Goal: Communication & Community: Participate in discussion

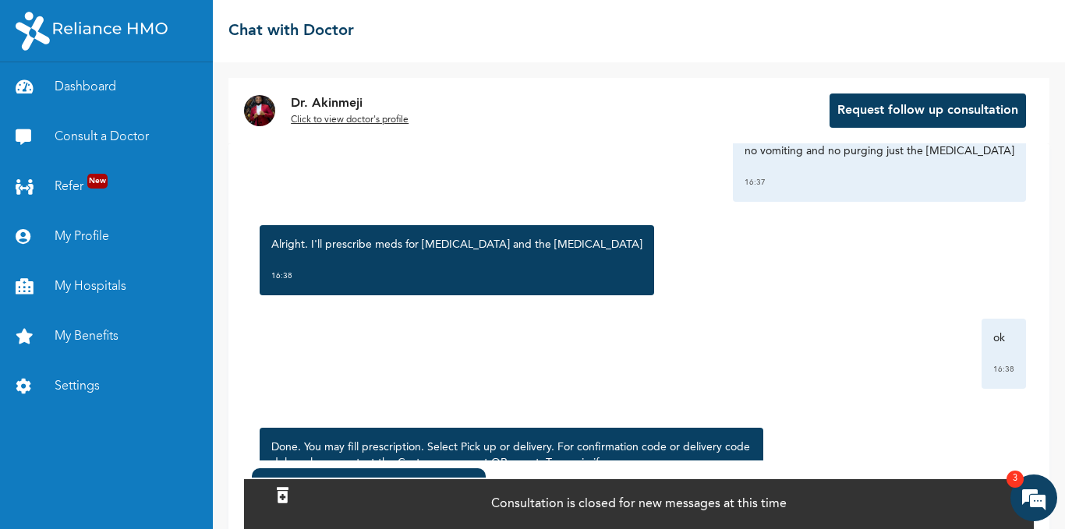
scroll to position [546, 0]
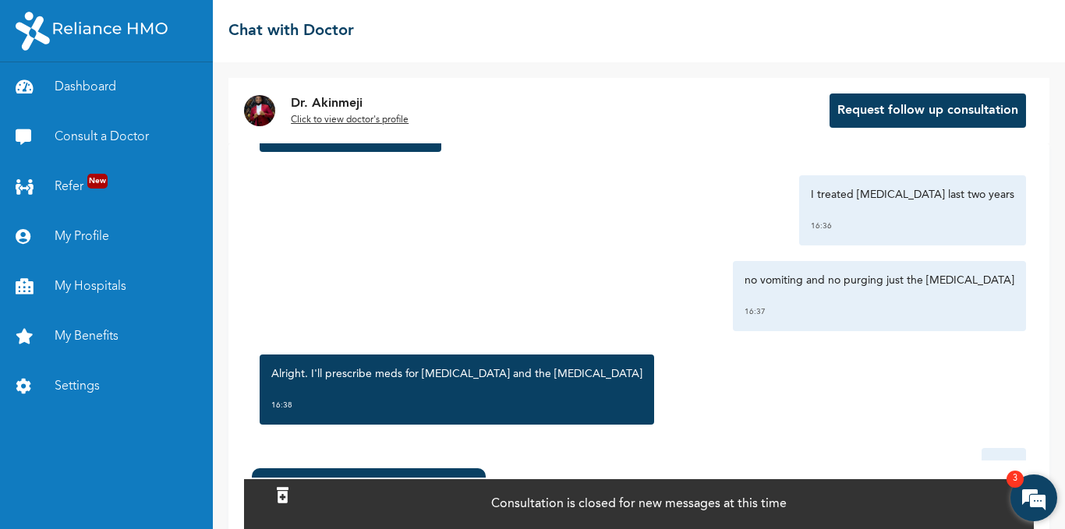
click at [1036, 485] on em at bounding box center [1033, 498] width 42 height 42
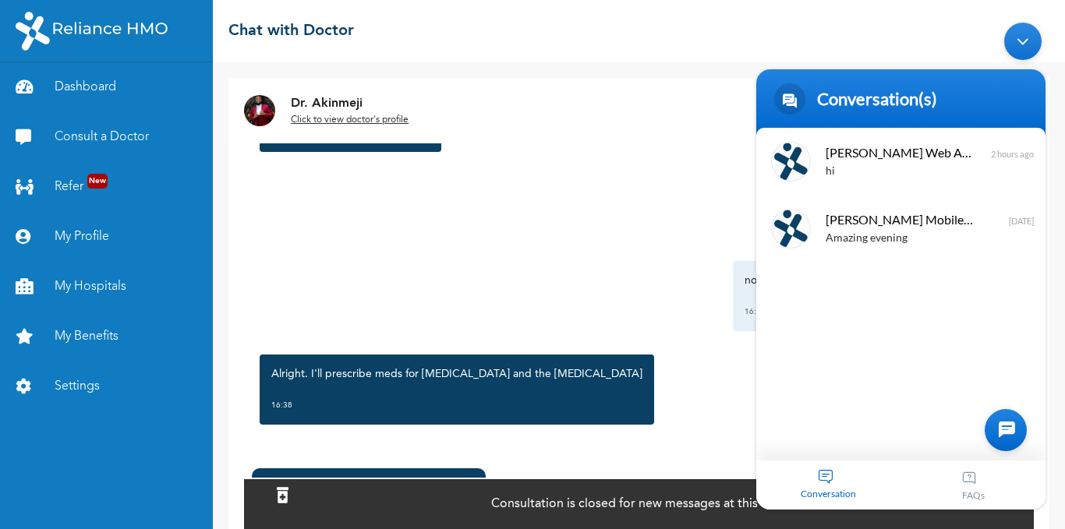
click at [669, 239] on div "I treated [MEDICAL_DATA] last two years 16:36" at bounding box center [639, 210] width 774 height 70
click at [1024, 37] on div "Minimize live chat window" at bounding box center [1022, 40] width 37 height 37
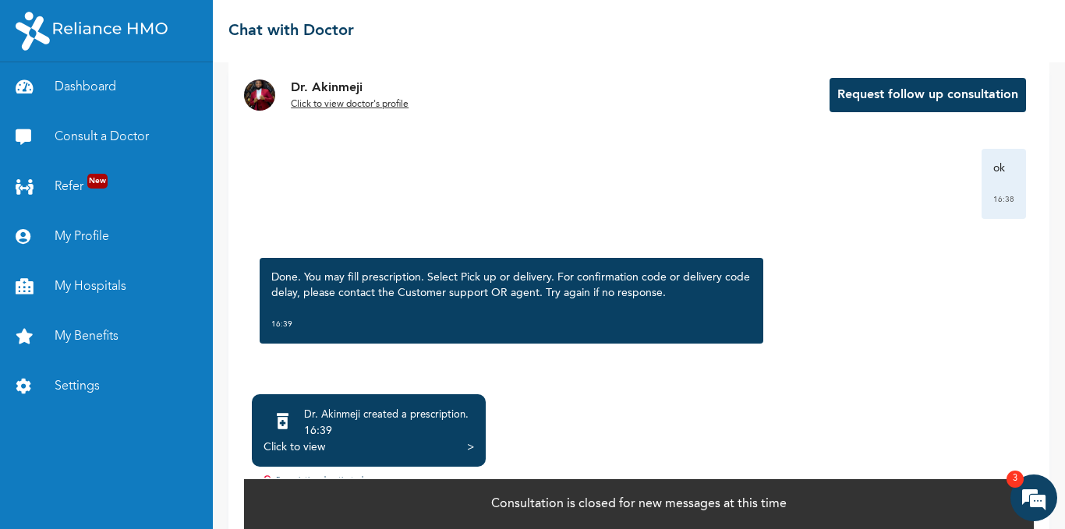
scroll to position [101, 0]
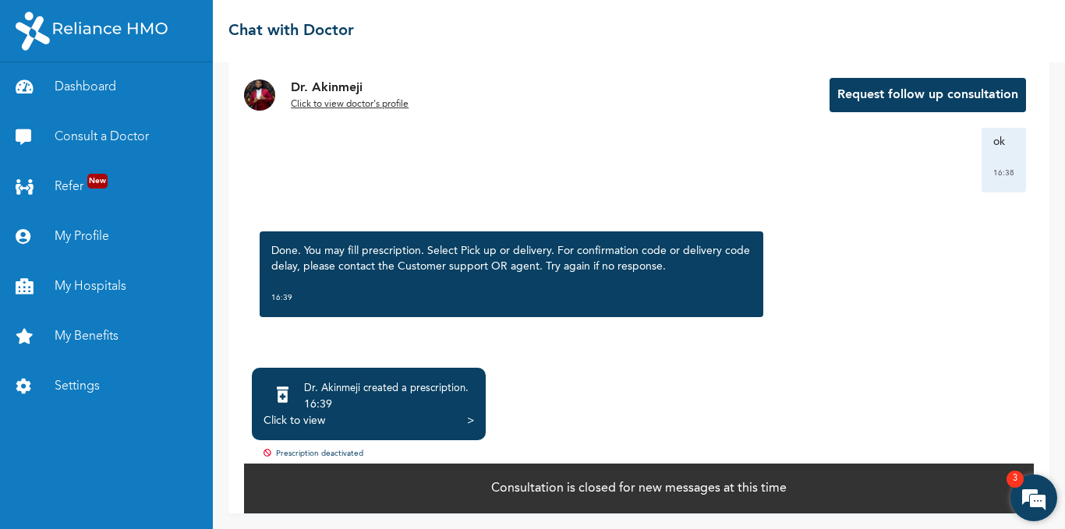
click at [1037, 489] on em at bounding box center [1033, 498] width 42 height 42
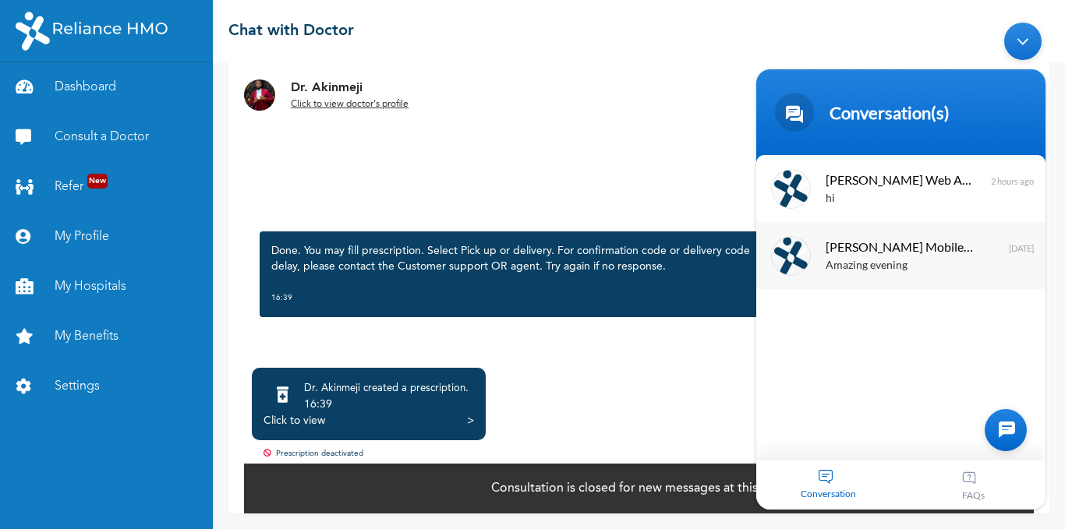
click at [939, 249] on span "[PERSON_NAME] Mobile Assistant" at bounding box center [898, 245] width 147 height 21
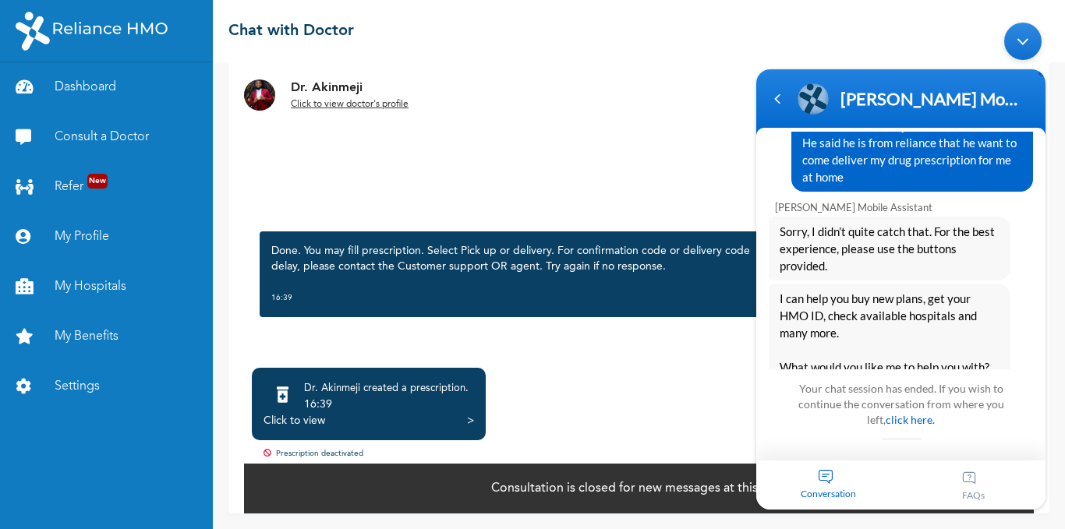
scroll to position [522, 0]
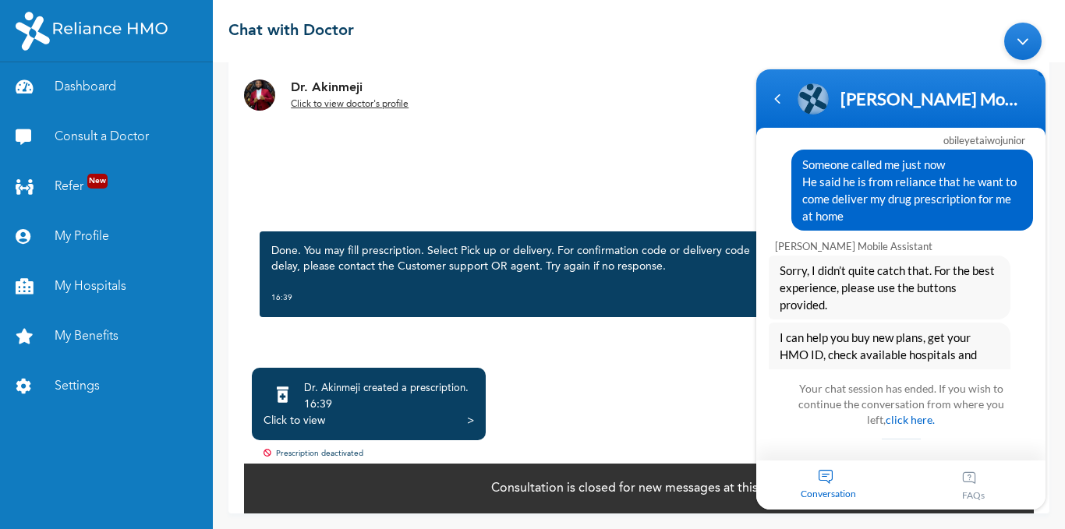
click at [1026, 37] on div "Minimize live chat window" at bounding box center [1022, 40] width 37 height 37
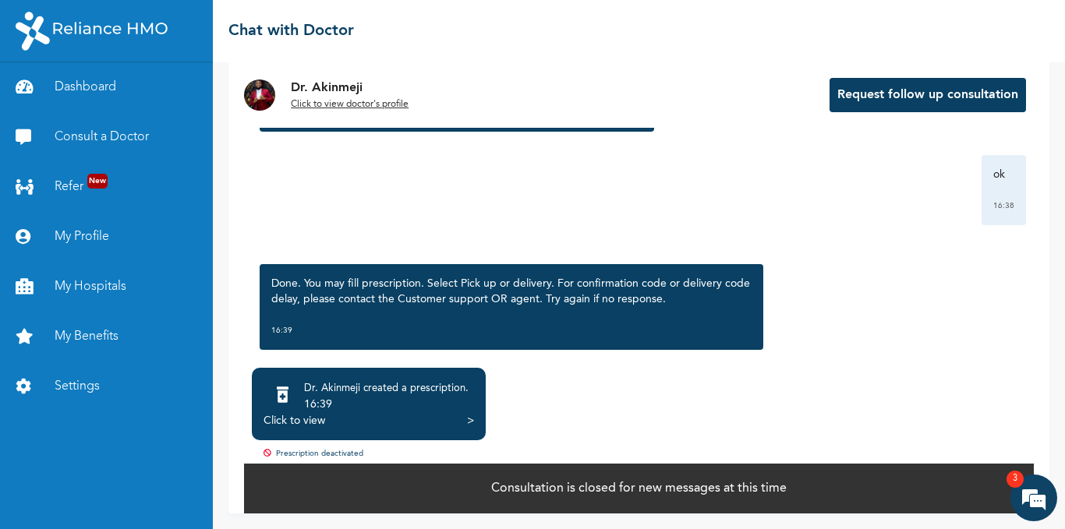
scroll to position [771, 0]
